Goal: Check status: Check status

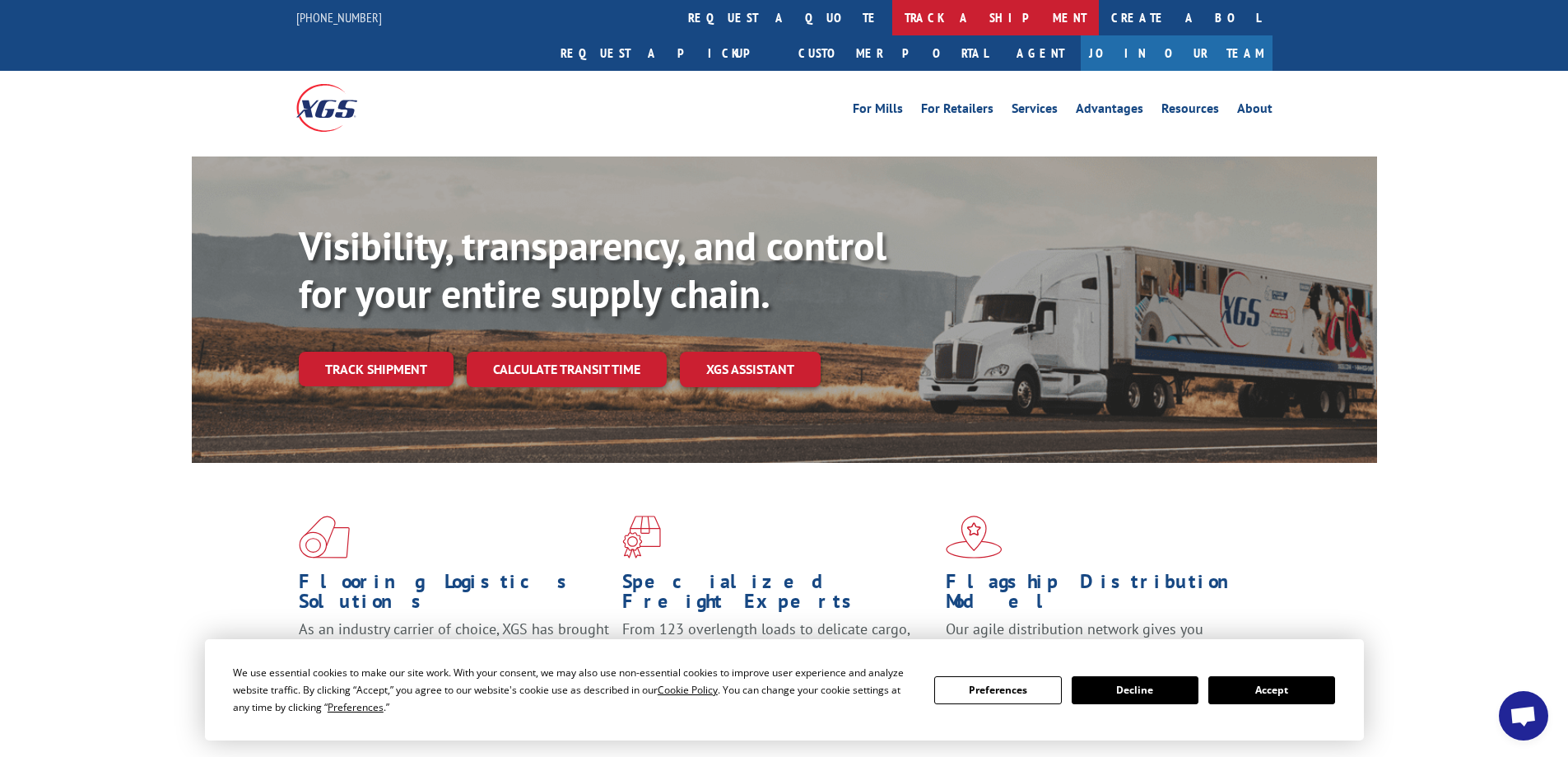
click at [892, 17] on link "track a shipment" at bounding box center [995, 18] width 207 height 35
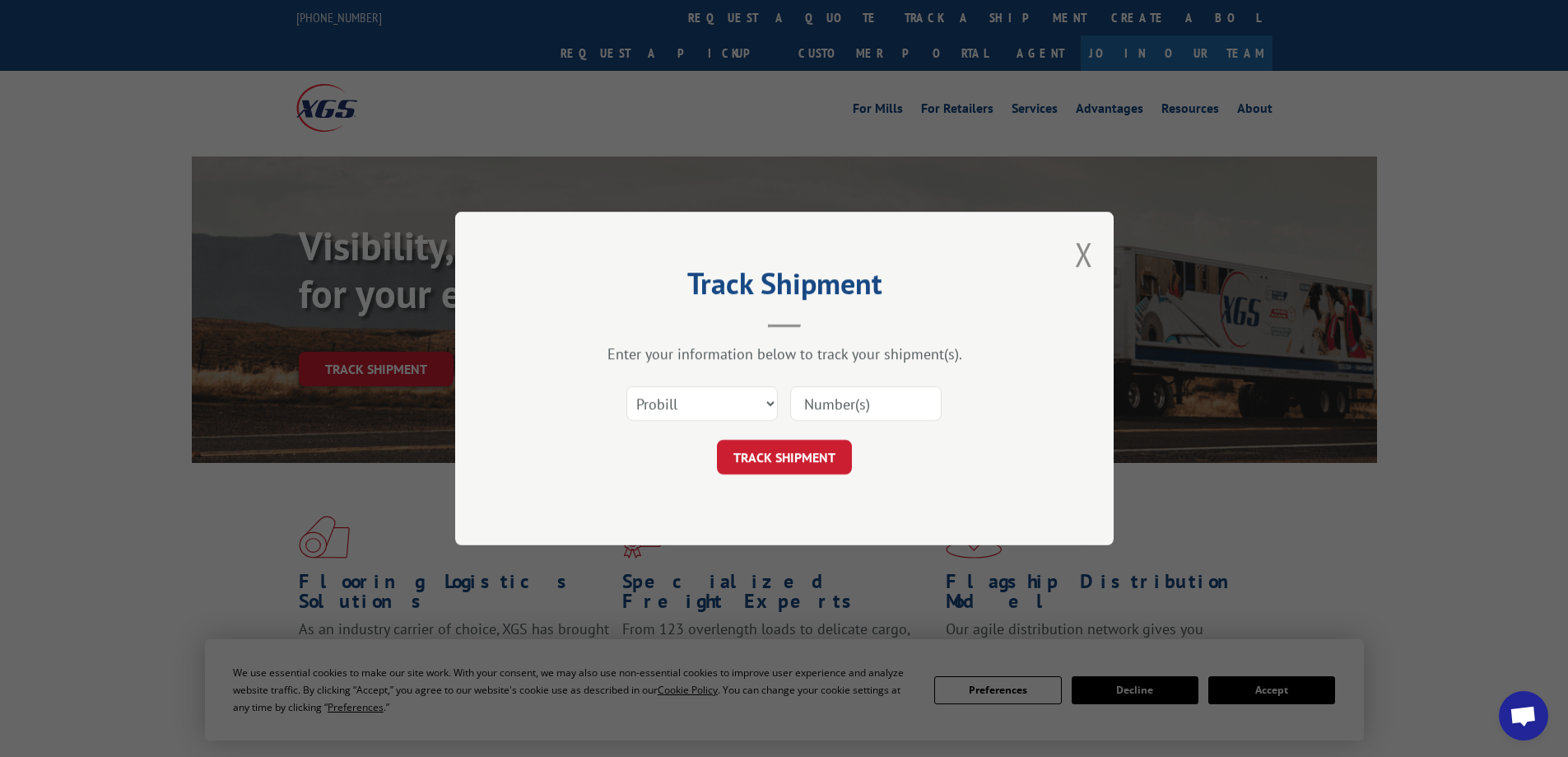
click at [830, 401] on input at bounding box center [865, 403] width 151 height 34
type input "17235469"
click at [799, 455] on button "TRACK SHIPMENT" at bounding box center [784, 456] width 135 height 34
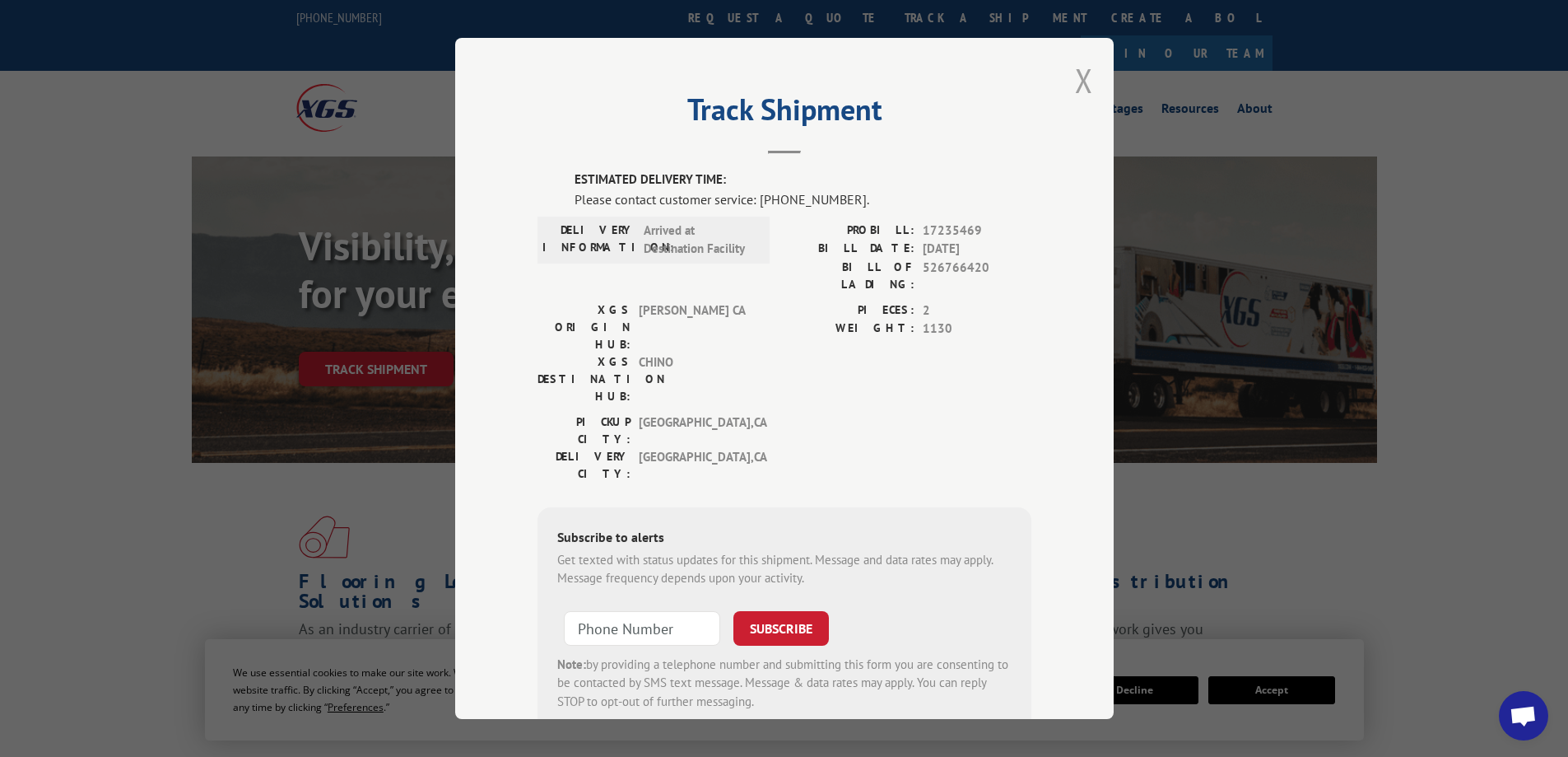
click at [1075, 82] on button "Close modal" at bounding box center [1084, 80] width 18 height 43
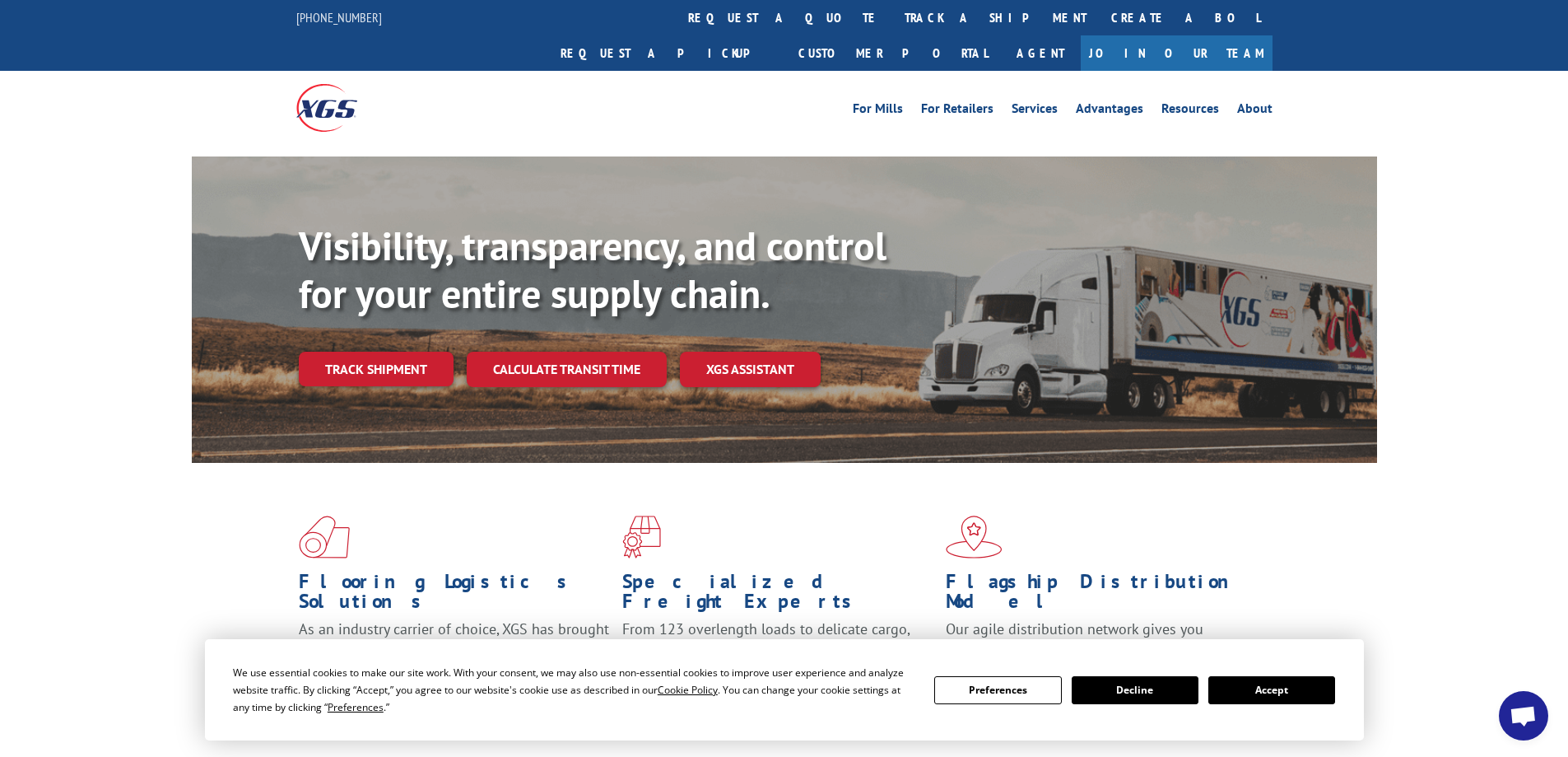
click at [1413, 585] on div "Flooring Logistics Solutions As an industry carrier of choice, XGS has brought …" at bounding box center [784, 628] width 1568 height 331
click at [892, 16] on link "track a shipment" at bounding box center [995, 18] width 207 height 35
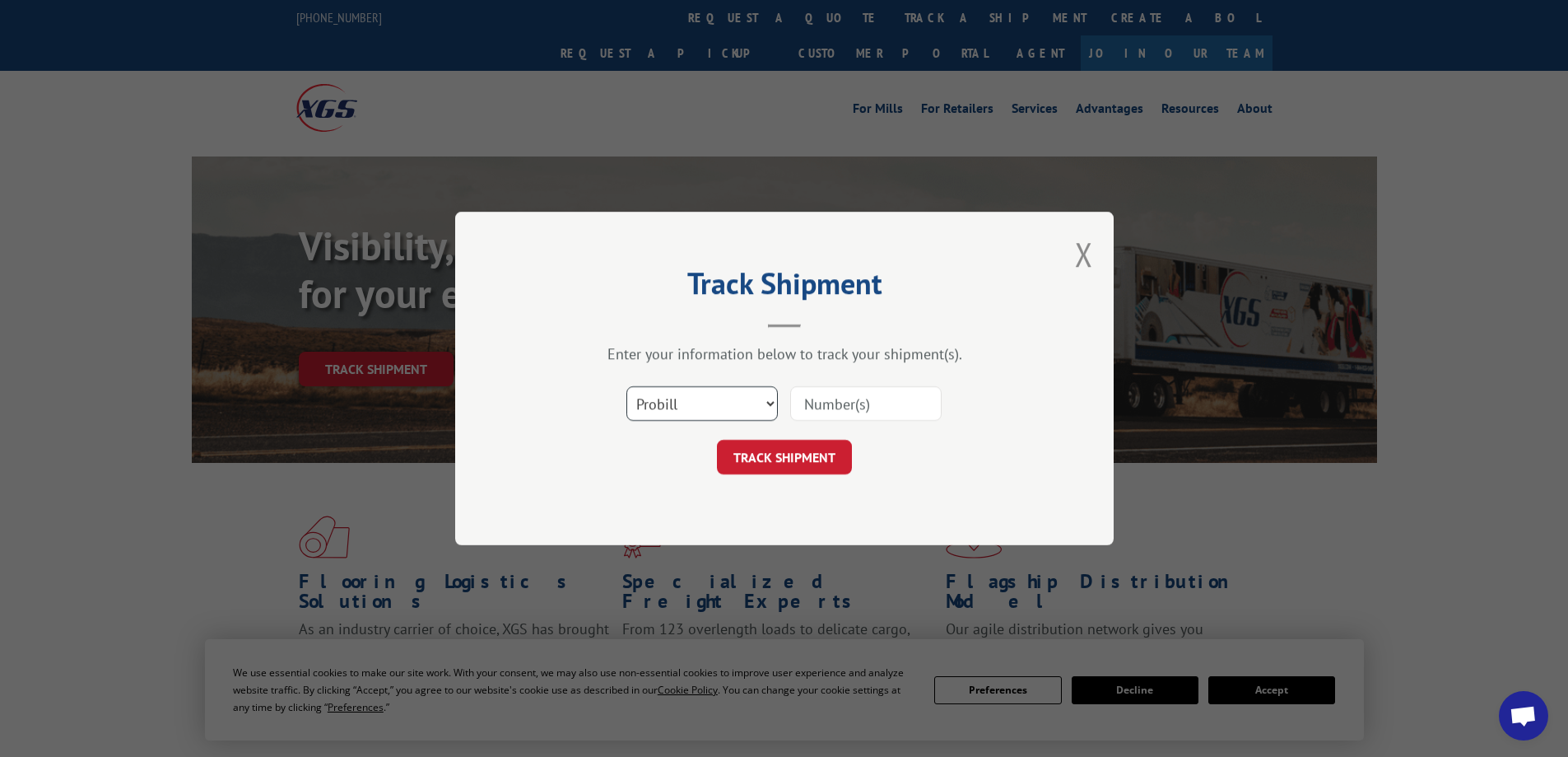
click at [769, 400] on select "Select category... Probill BOL PO" at bounding box center [701, 403] width 151 height 34
click at [838, 406] on input at bounding box center [865, 403] width 151 height 34
type input "17235469"
click at [791, 454] on button "TRACK SHIPMENT" at bounding box center [784, 456] width 135 height 34
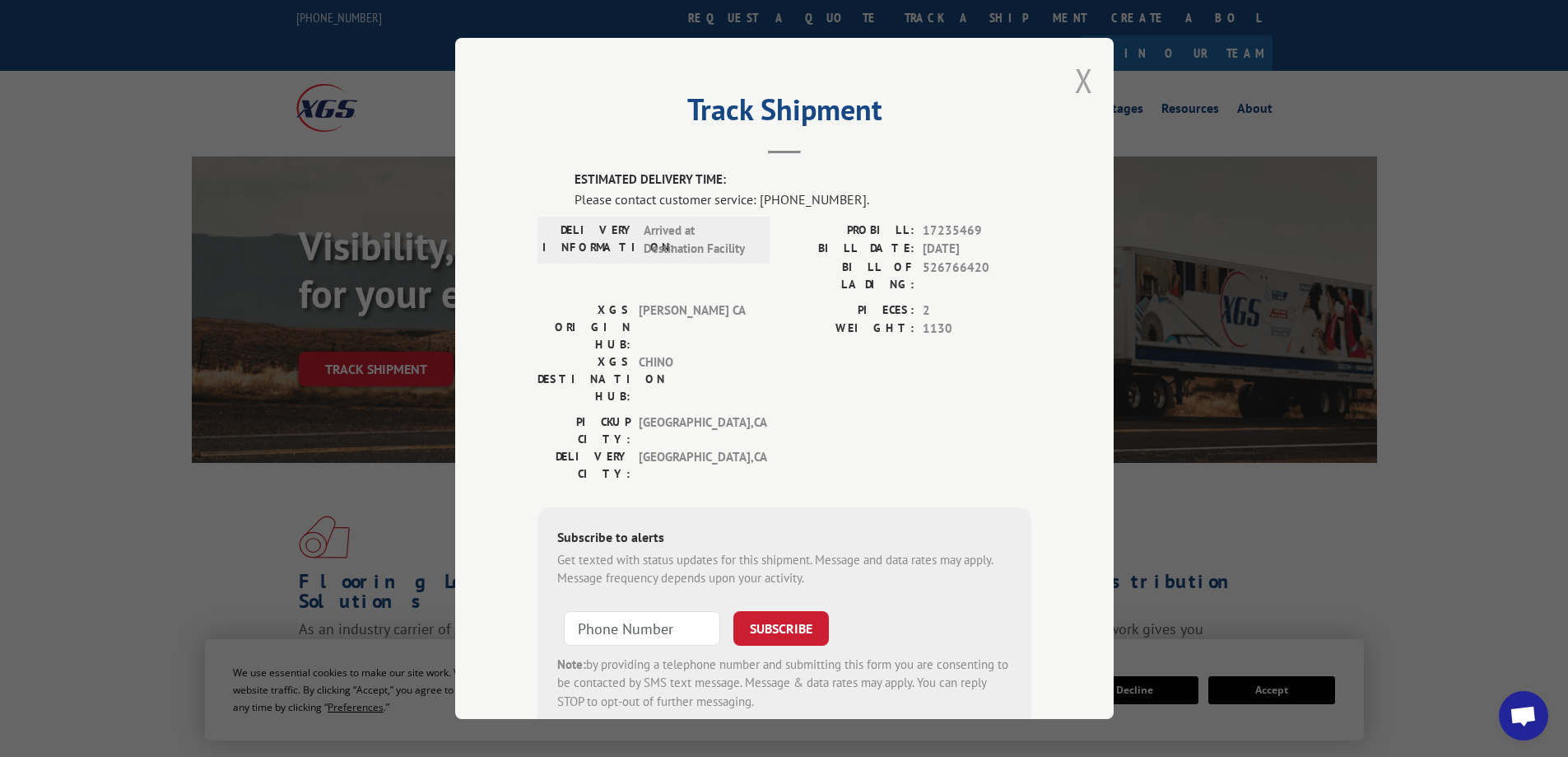
click at [1078, 80] on button "Close modal" at bounding box center [1084, 80] width 18 height 43
